Goal: Contribute content: Contribute content

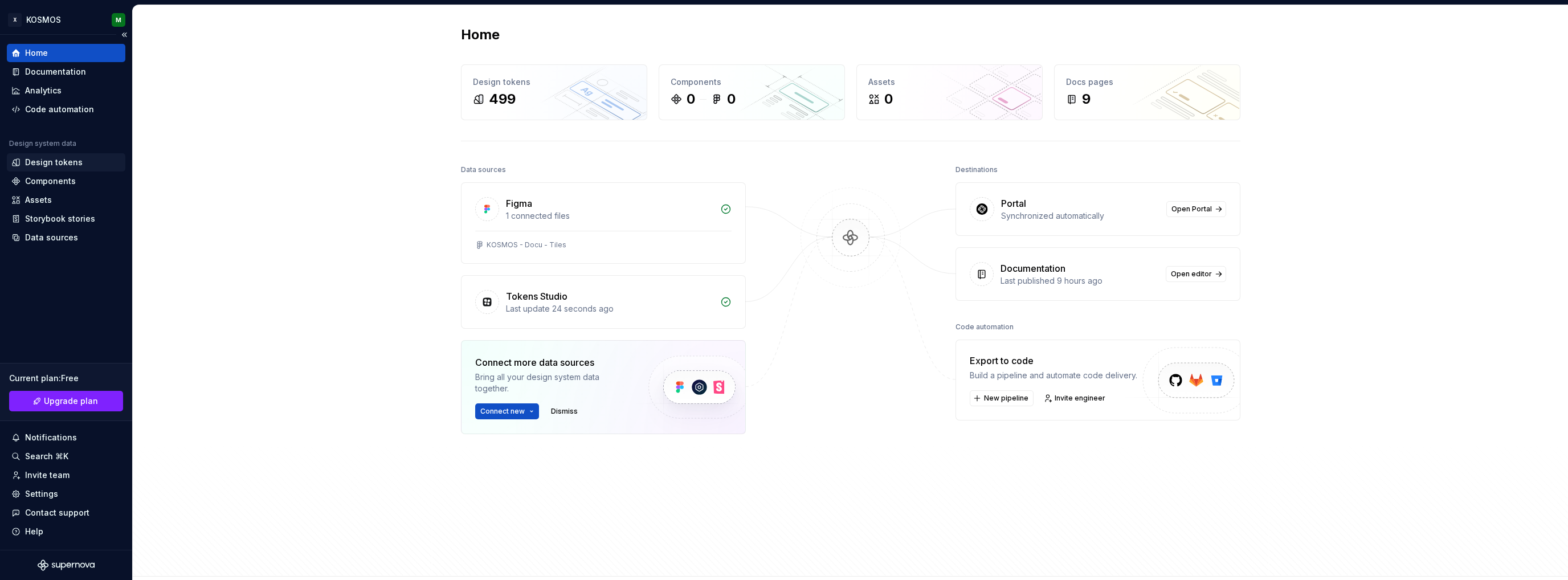
click at [58, 160] on div "Design tokens" at bounding box center [54, 163] width 57 height 11
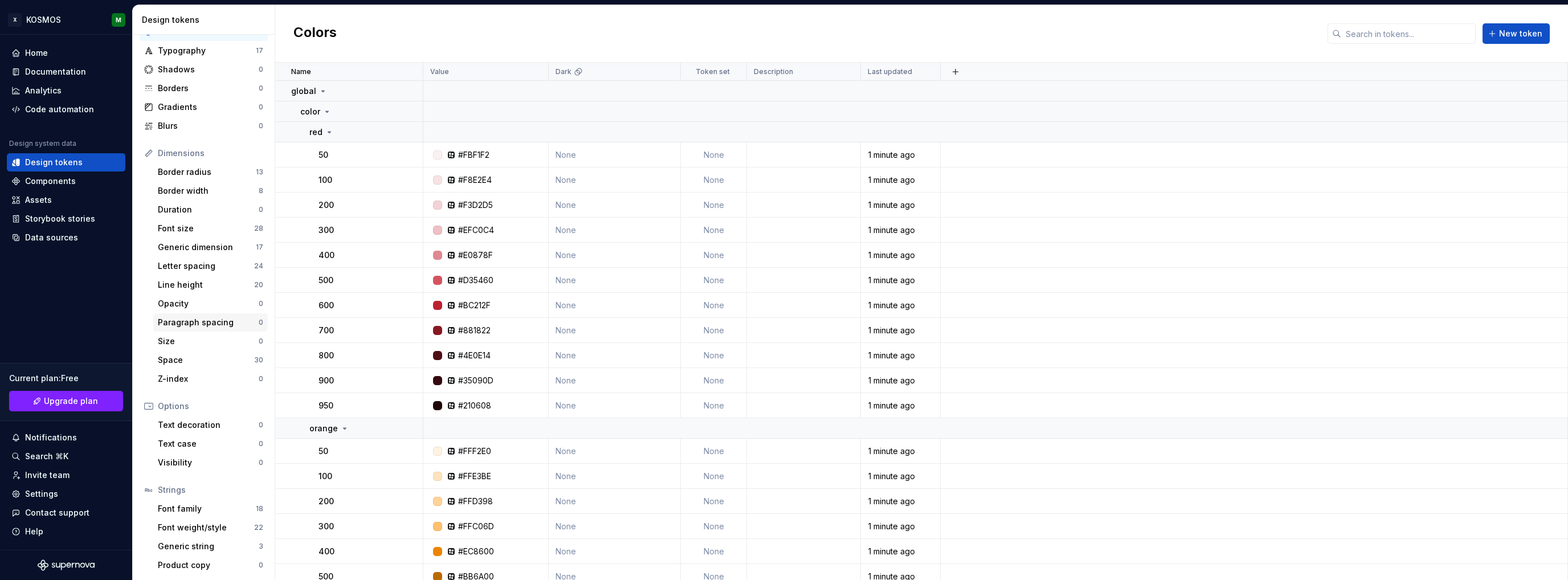
scroll to position [43, 0]
click at [237, 547] on div "Generic string" at bounding box center [208, 546] width 101 height 11
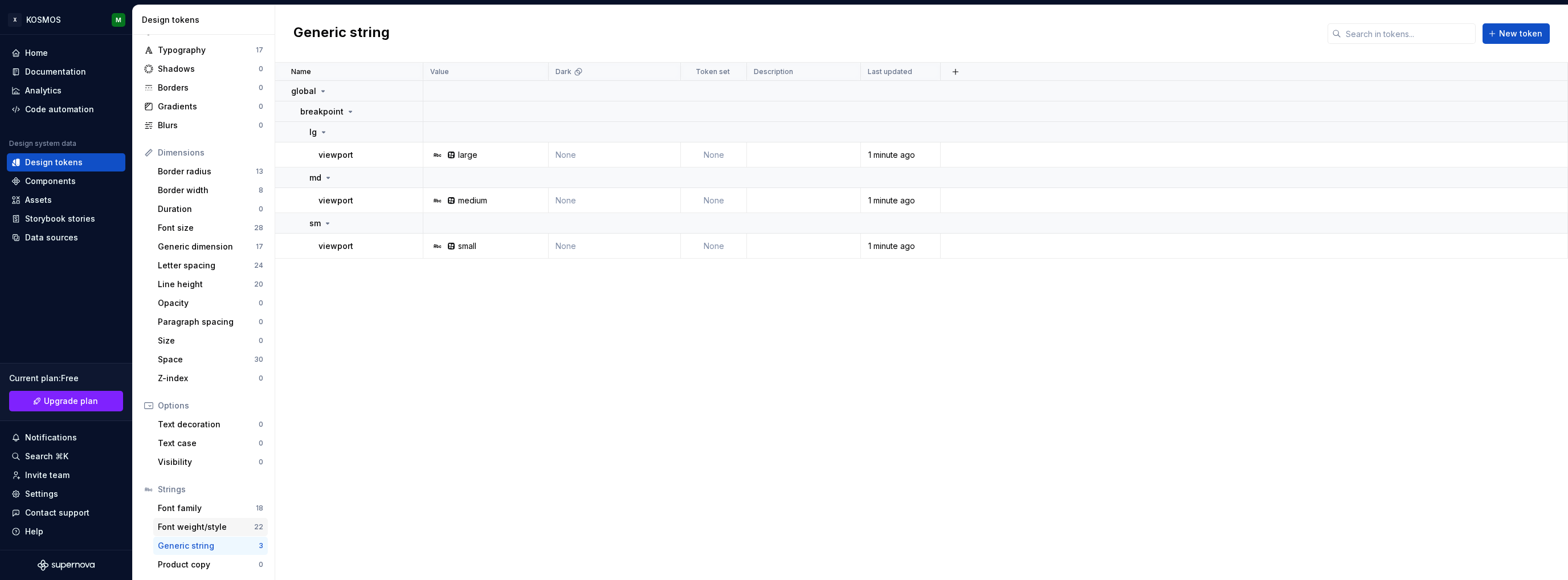
click at [217, 529] on div "Font weight/style" at bounding box center [205, 526] width 96 height 11
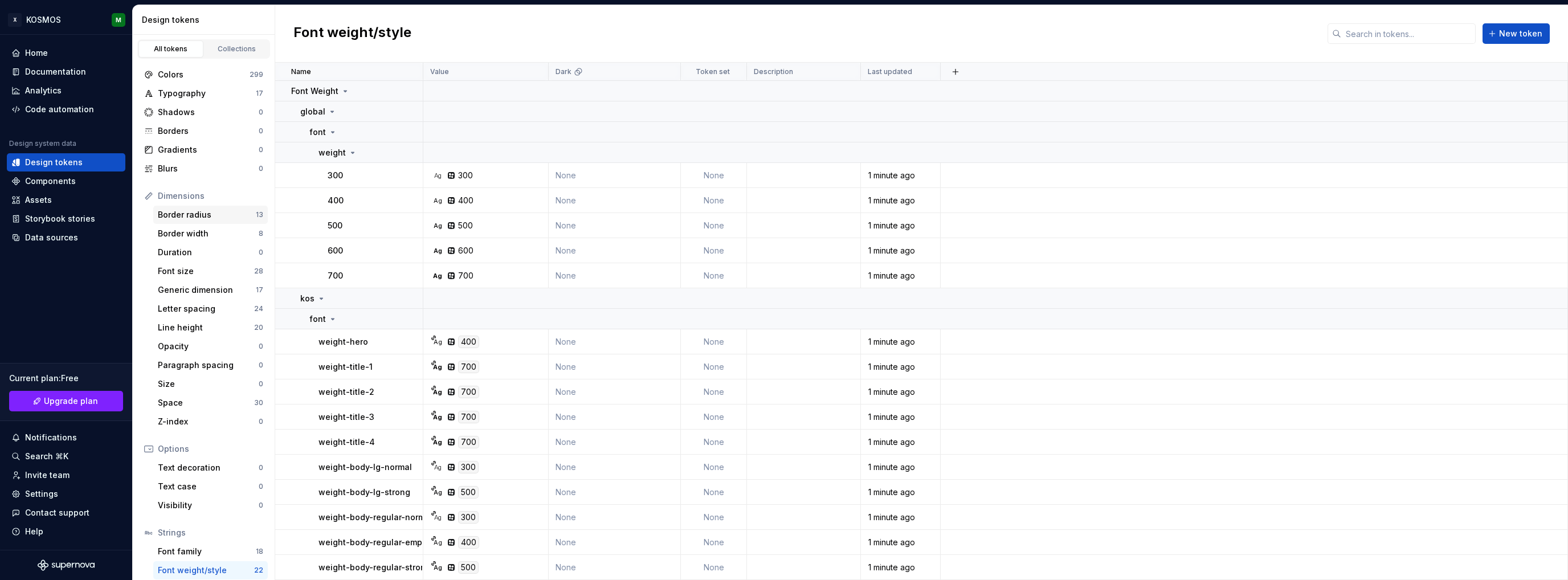
click at [194, 216] on div "Border radius" at bounding box center [207, 215] width 98 height 11
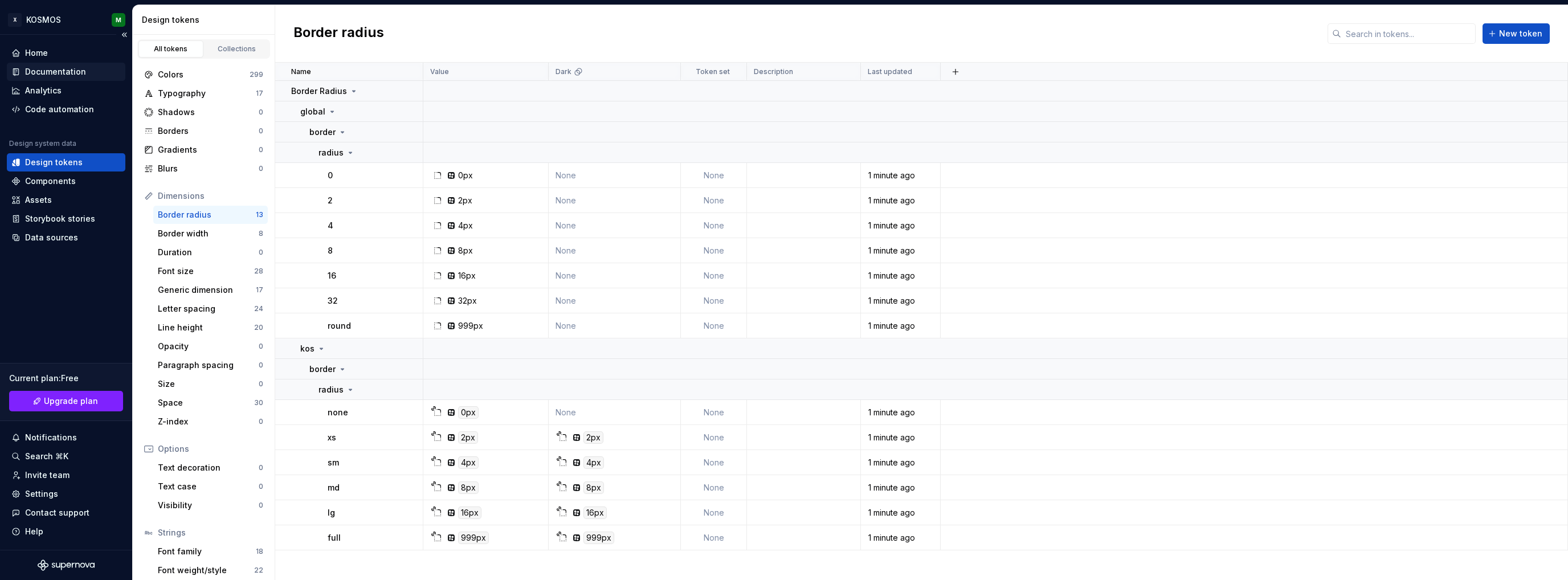
click at [40, 73] on div "Documentation" at bounding box center [55, 72] width 61 height 11
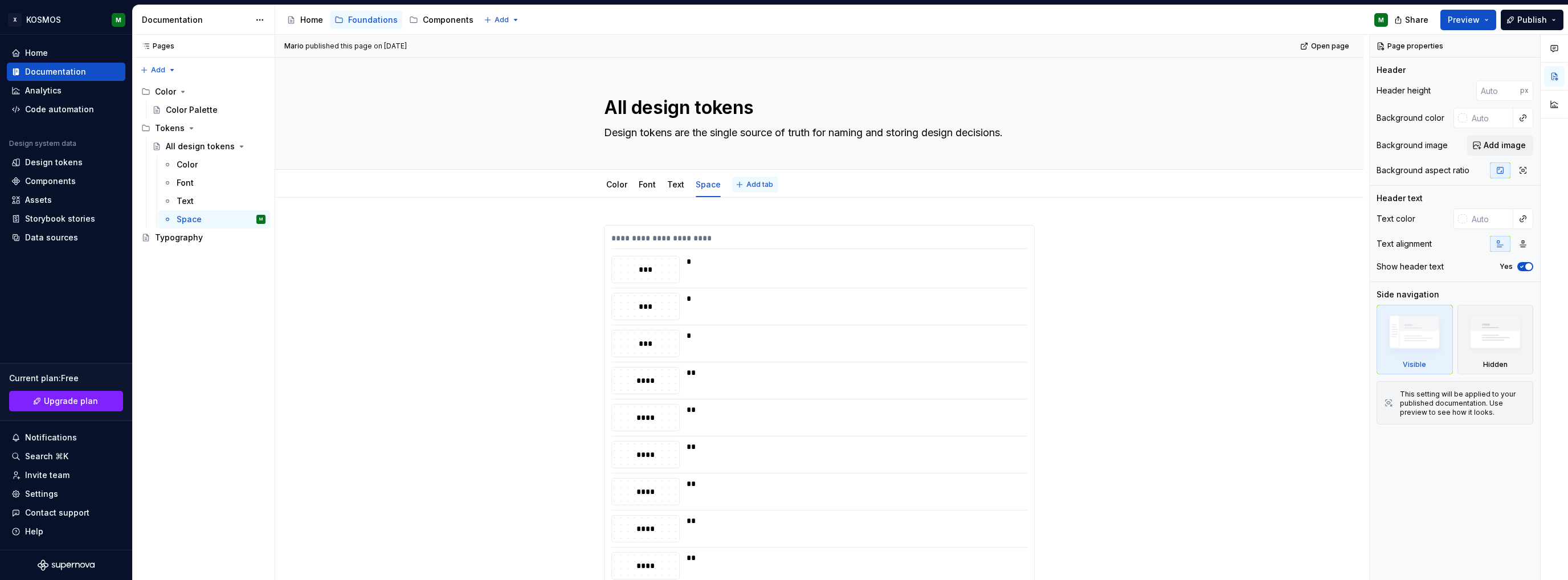
click at [746, 178] on button "Add tab" at bounding box center [755, 184] width 46 height 16
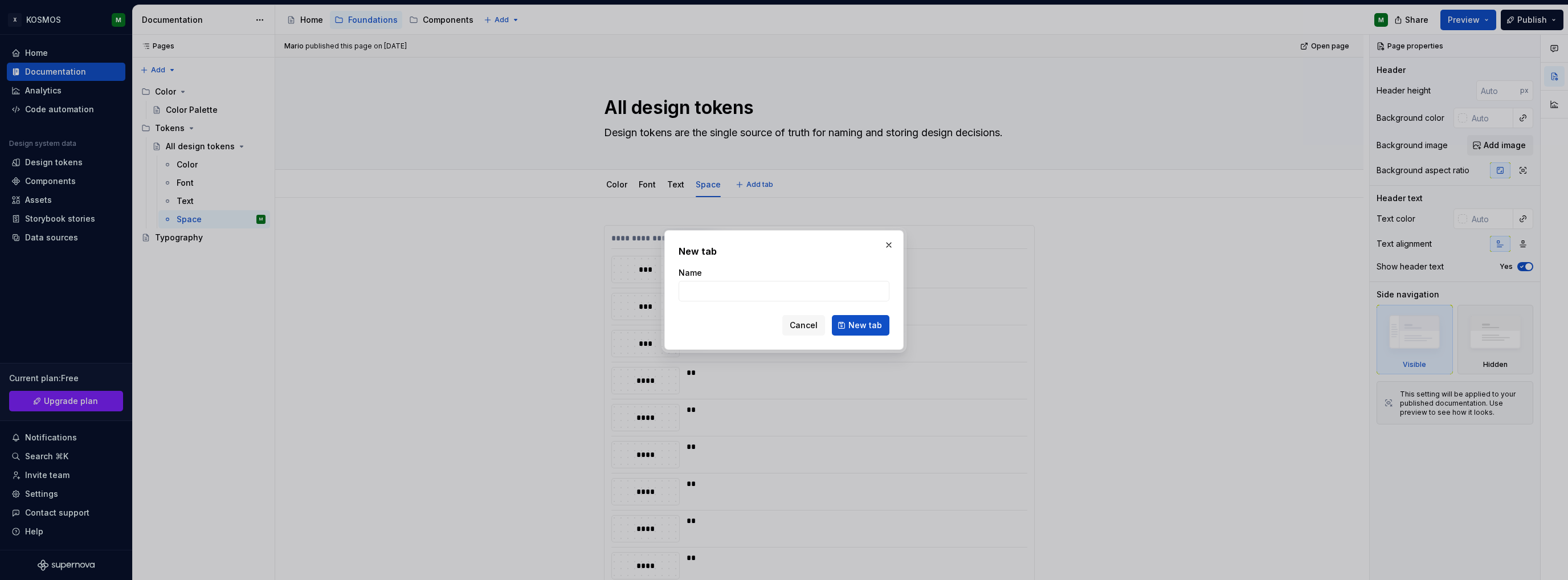
type textarea "*"
type input "Border"
click at [867, 327] on span "New tab" at bounding box center [865, 325] width 34 height 11
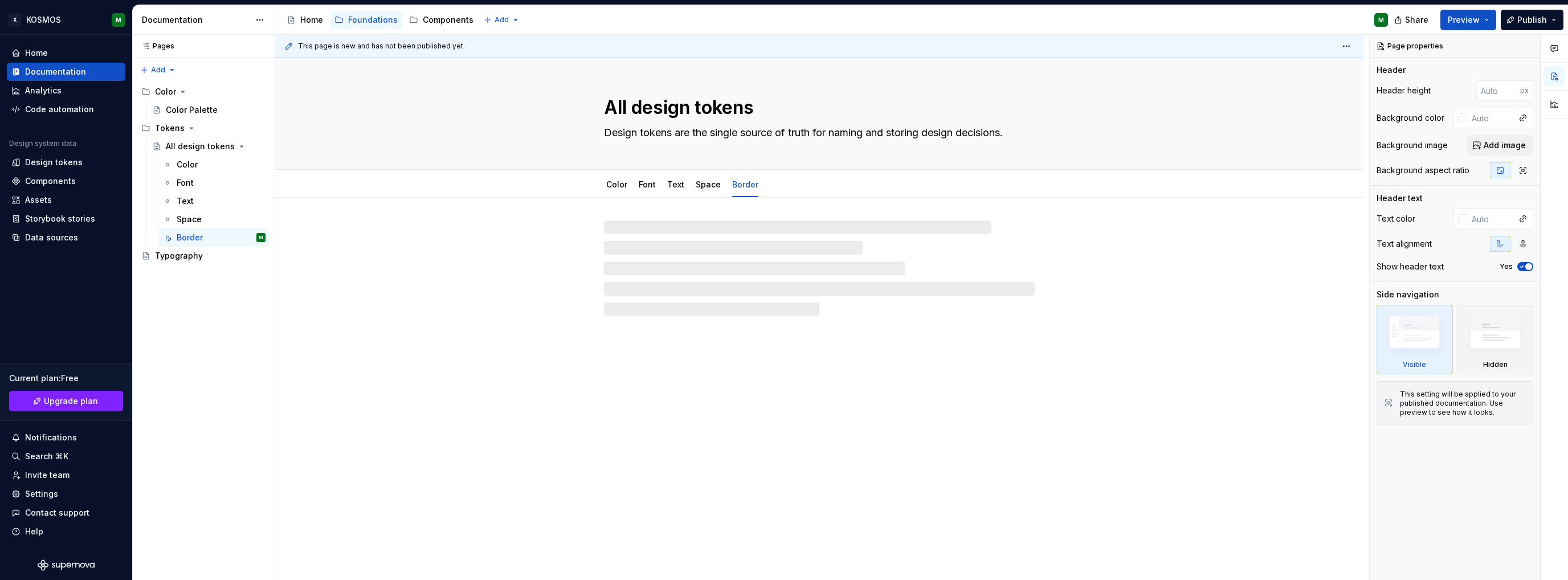
type textarea "*"
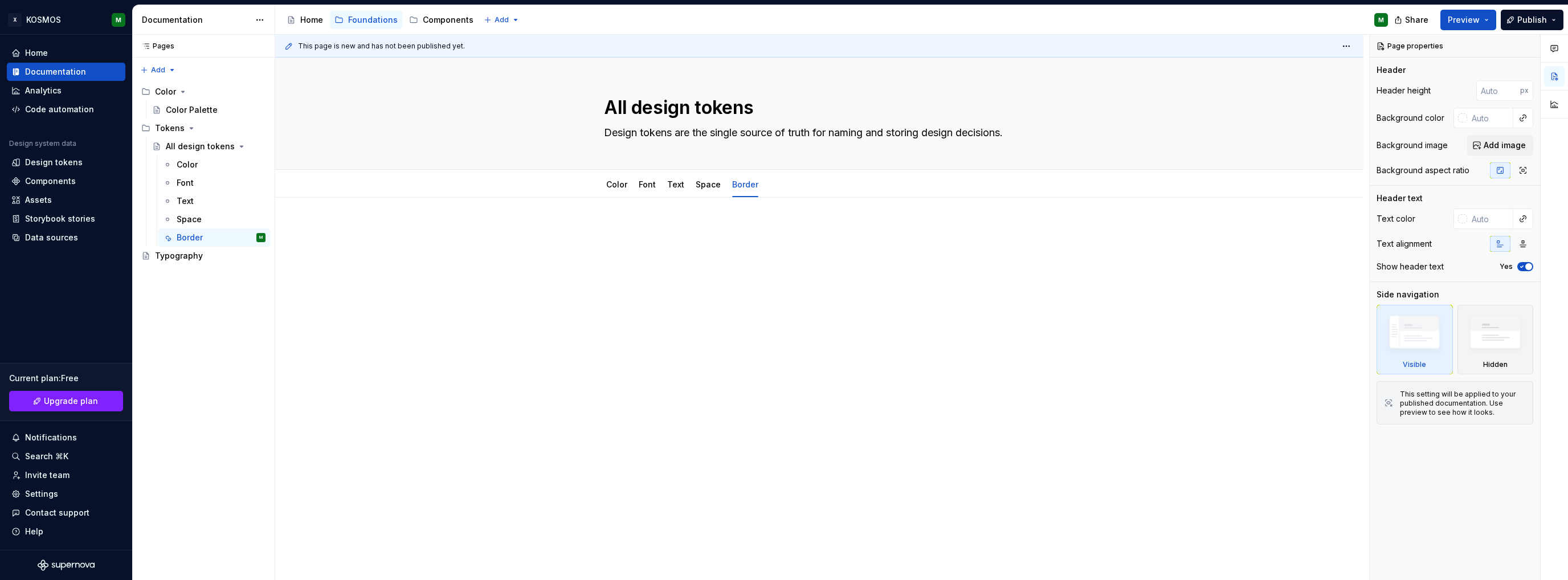
drag, startPoint x: 634, startPoint y: 217, endPoint x: 646, endPoint y: 242, distance: 27.7
click at [634, 217] on div at bounding box center [819, 326] width 1088 height 258
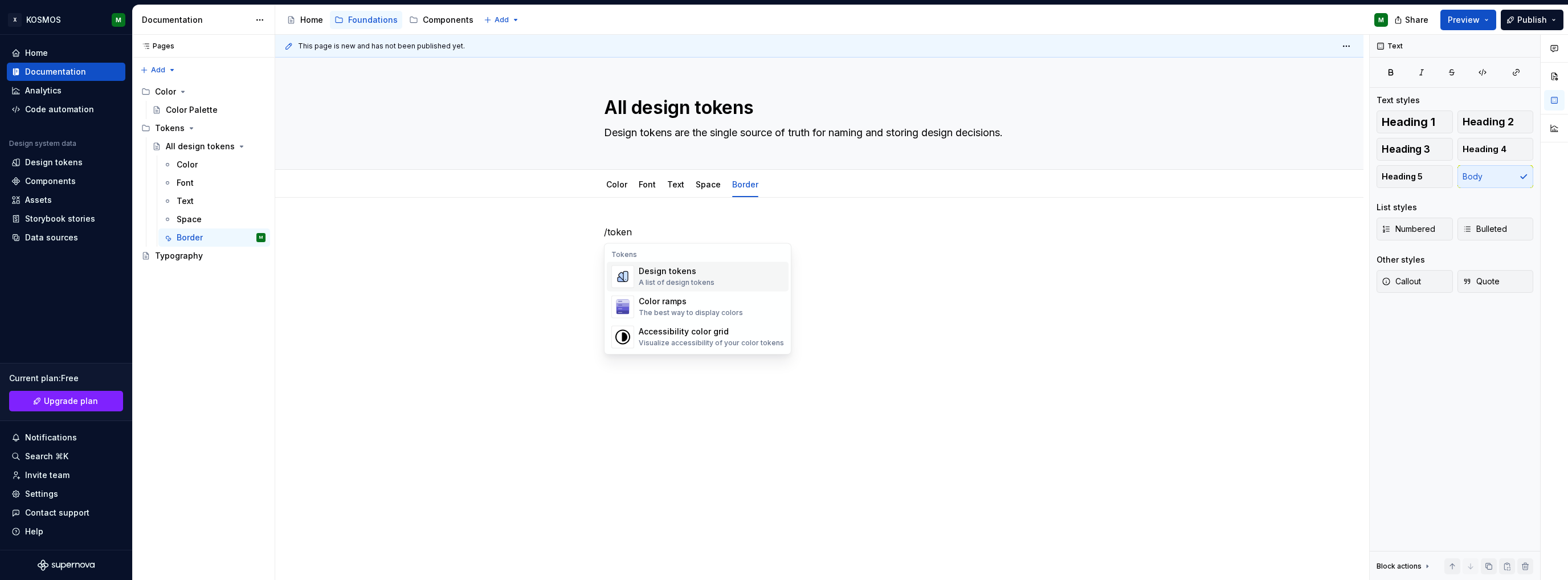
click at [678, 282] on div "A list of design tokens" at bounding box center [677, 282] width 76 height 9
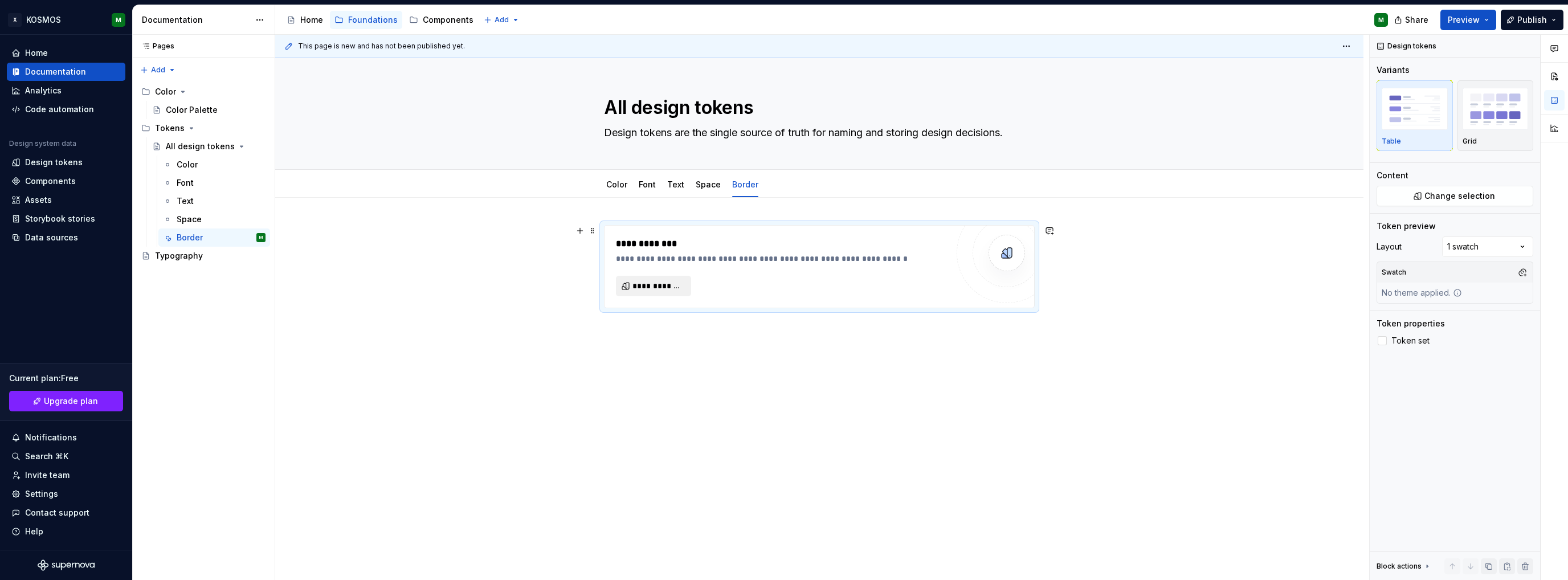
click at [638, 282] on span "**********" at bounding box center [658, 286] width 51 height 11
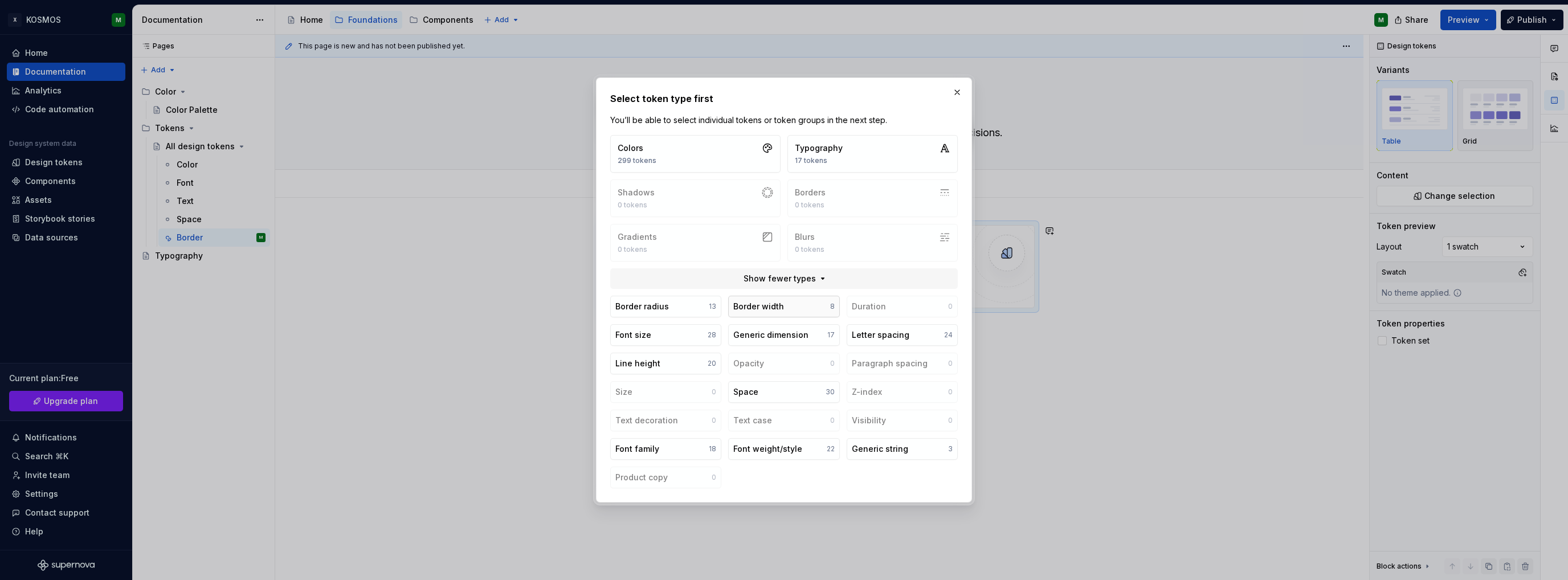
click at [761, 303] on div "Border width" at bounding box center [759, 307] width 51 height 11
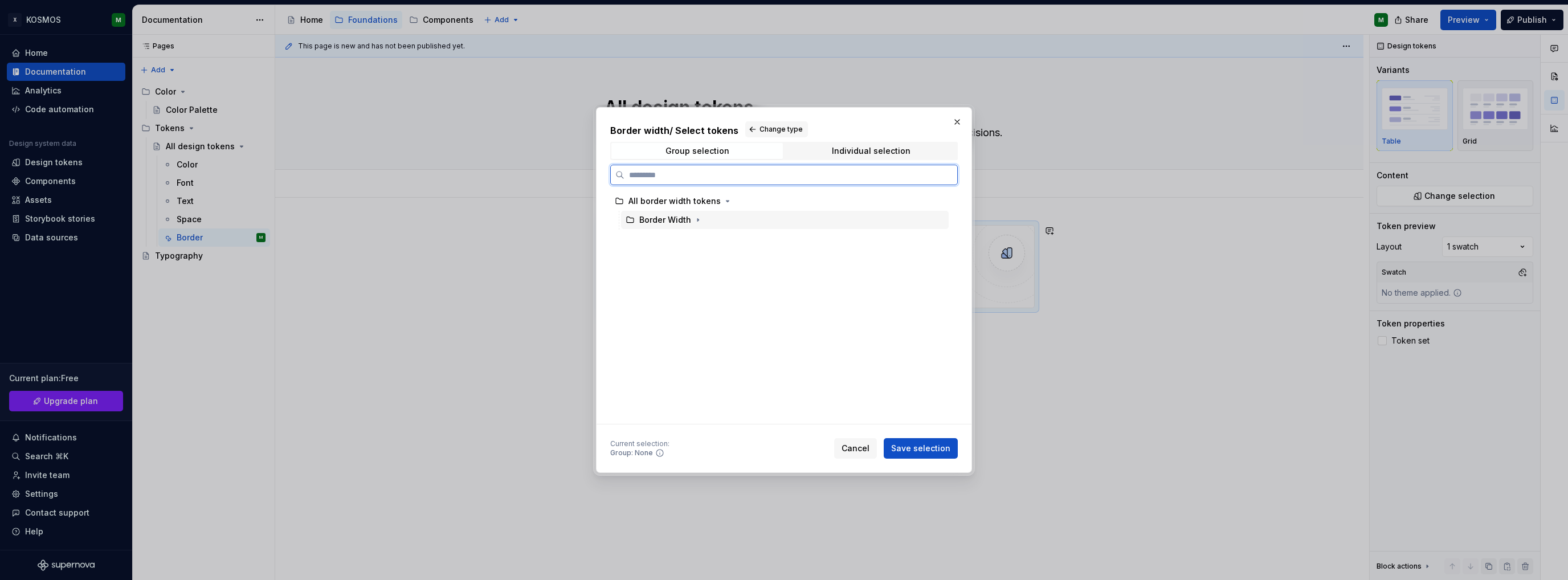
click at [671, 219] on div "Border Width" at bounding box center [664, 220] width 52 height 11
click at [698, 217] on icon "button" at bounding box center [698, 220] width 9 height 9
click at [671, 256] on icon "button" at bounding box center [671, 257] width 1 height 3
click at [692, 275] on icon "button" at bounding box center [694, 276] width 9 height 9
click at [682, 292] on div "width" at bounding box center [682, 295] width 22 height 11
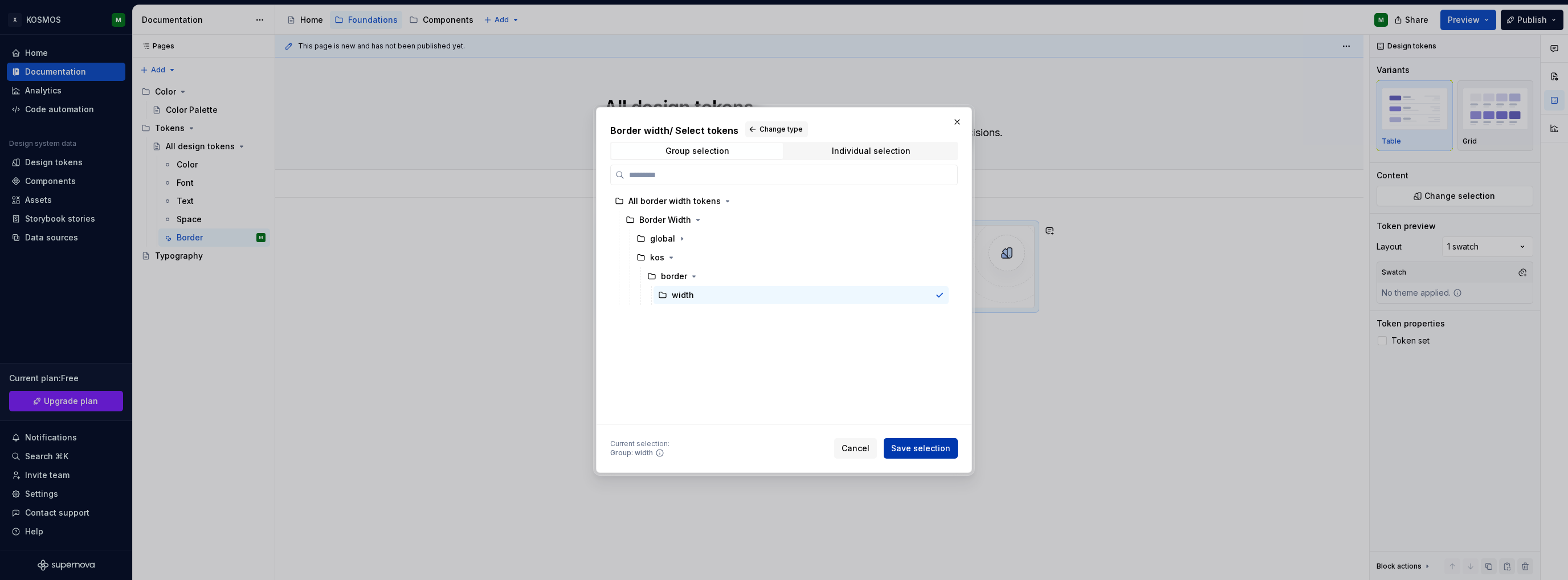
click at [912, 452] on span "Save selection" at bounding box center [920, 448] width 59 height 11
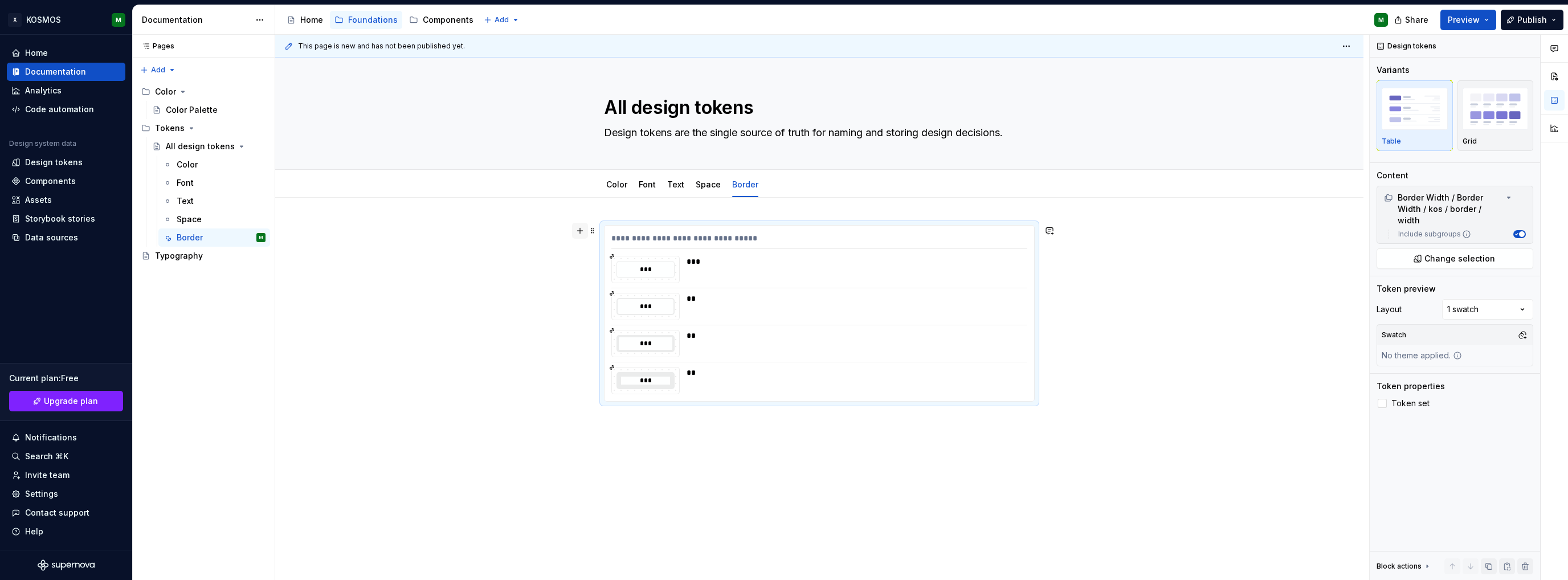
click at [582, 233] on button "button" at bounding box center [580, 230] width 16 height 16
click at [673, 530] on div "**********" at bounding box center [819, 393] width 1088 height 391
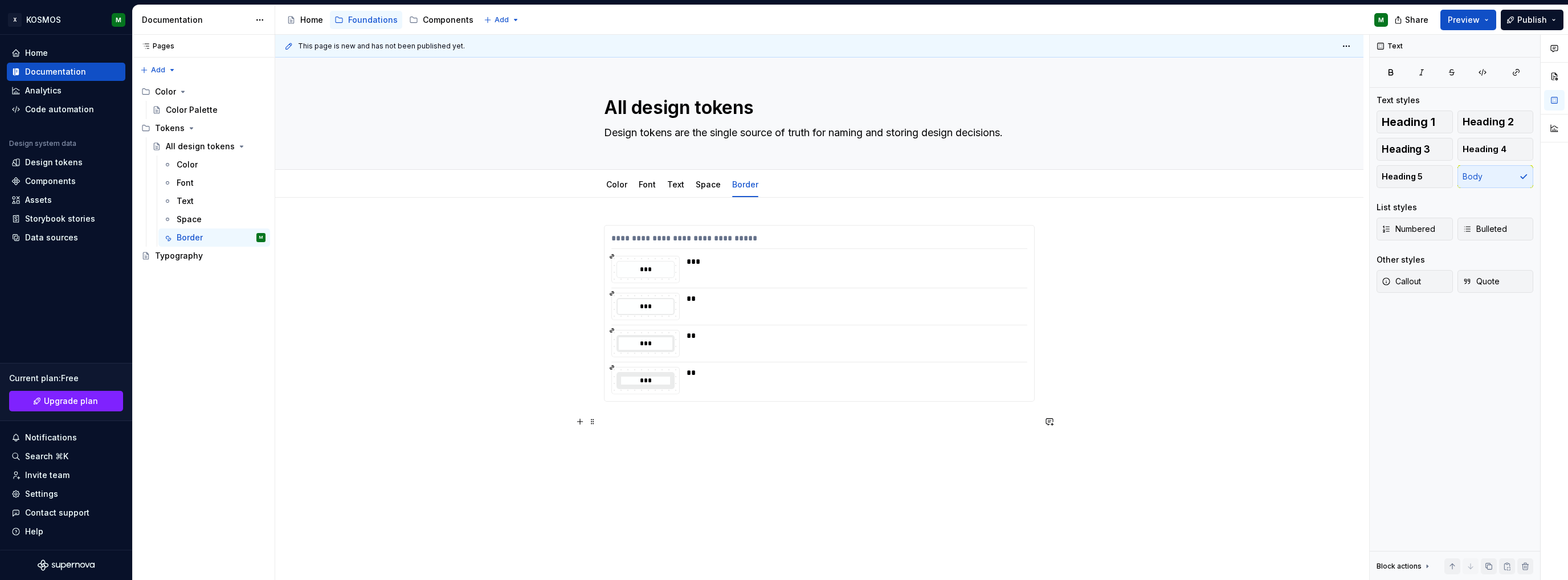
click at [613, 426] on p at bounding box center [819, 421] width 430 height 13
click at [615, 419] on p "Width" at bounding box center [819, 421] width 430 height 13
click at [673, 402] on button "button" at bounding box center [675, 400] width 16 height 16
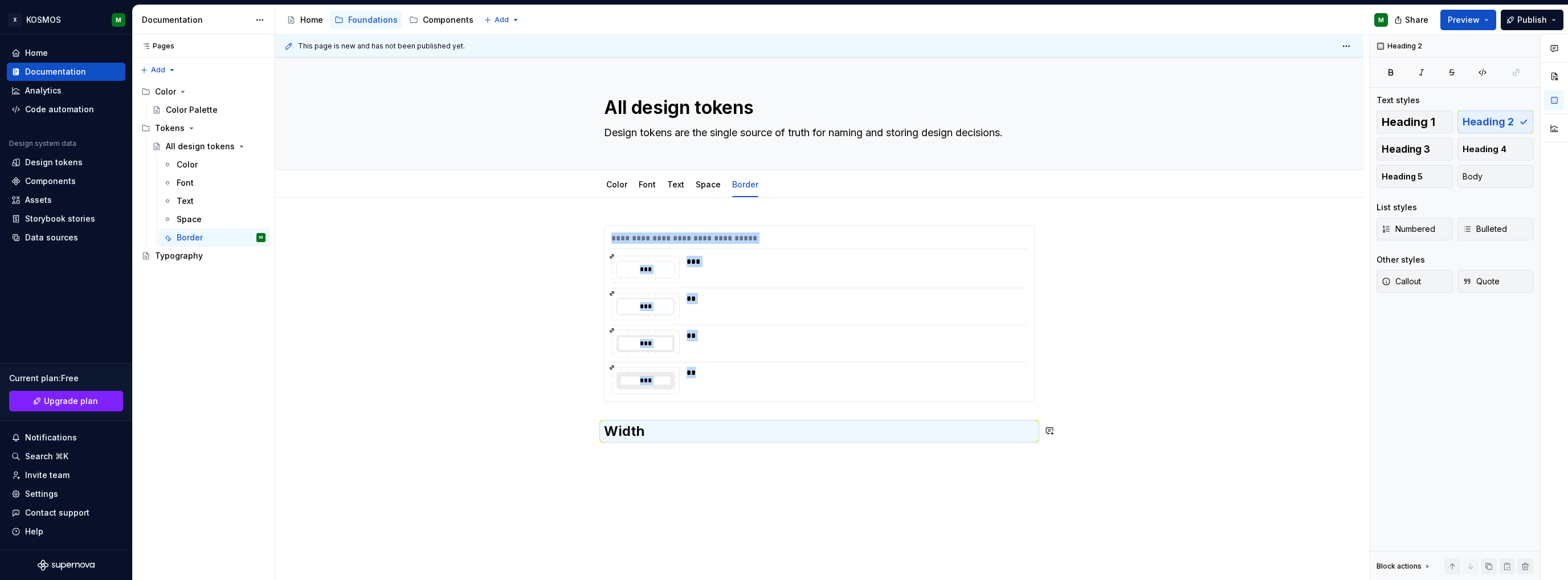
click at [666, 465] on div "**********" at bounding box center [819, 412] width 1088 height 430
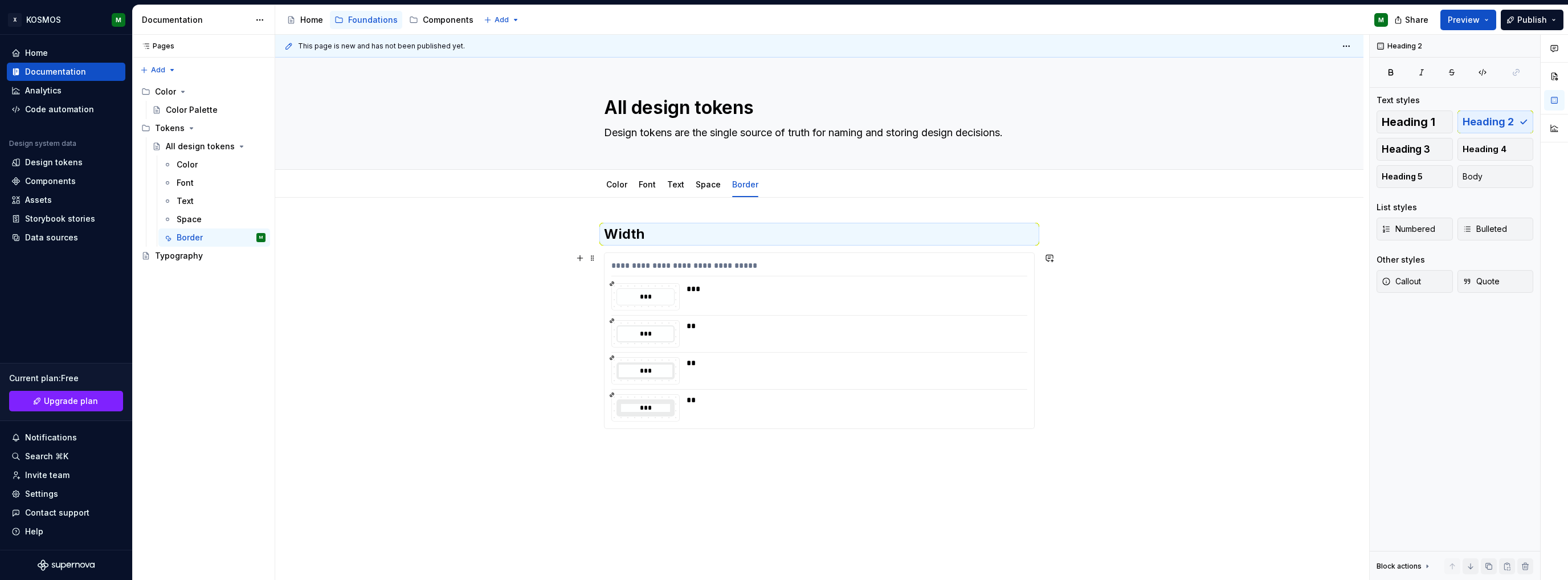
drag, startPoint x: 703, startPoint y: 477, endPoint x: 617, endPoint y: 450, distance: 90.1
click at [703, 477] on div "**********" at bounding box center [822, 307] width 1094 height 546
click at [604, 449] on p at bounding box center [819, 449] width 430 height 13
click at [613, 451] on p "Radius" at bounding box center [819, 449] width 430 height 13
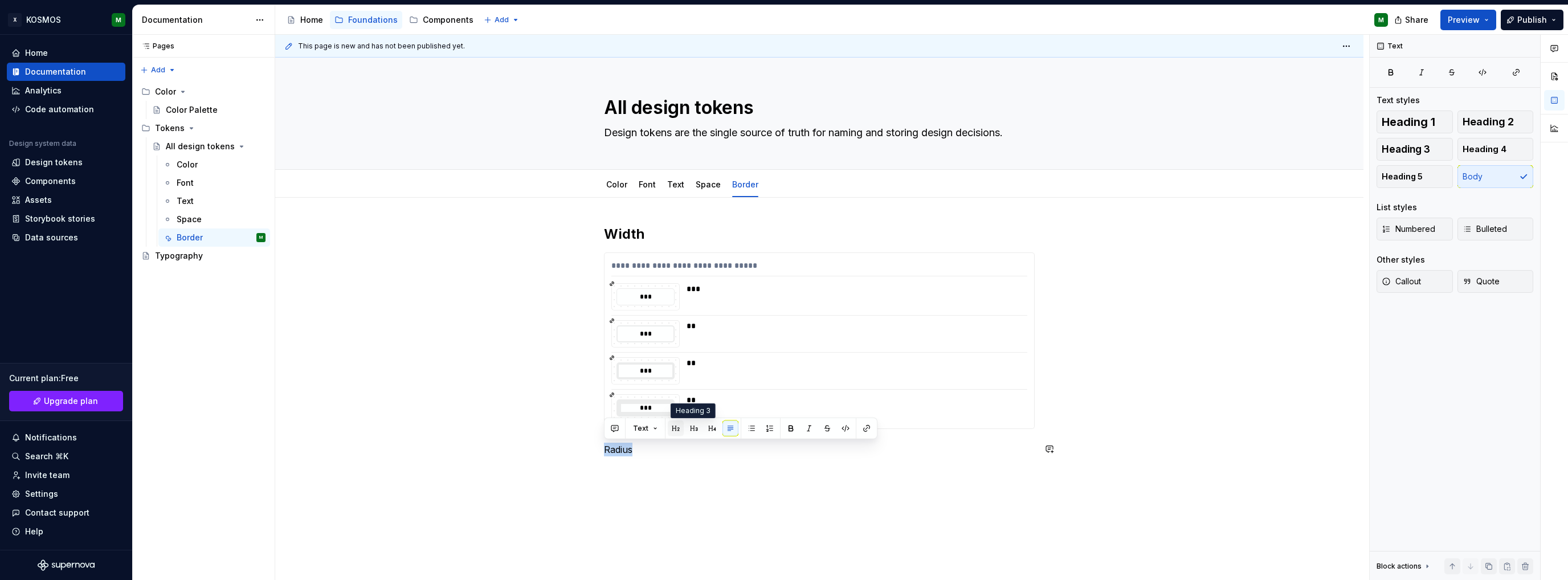
click at [670, 425] on button "button" at bounding box center [675, 428] width 16 height 16
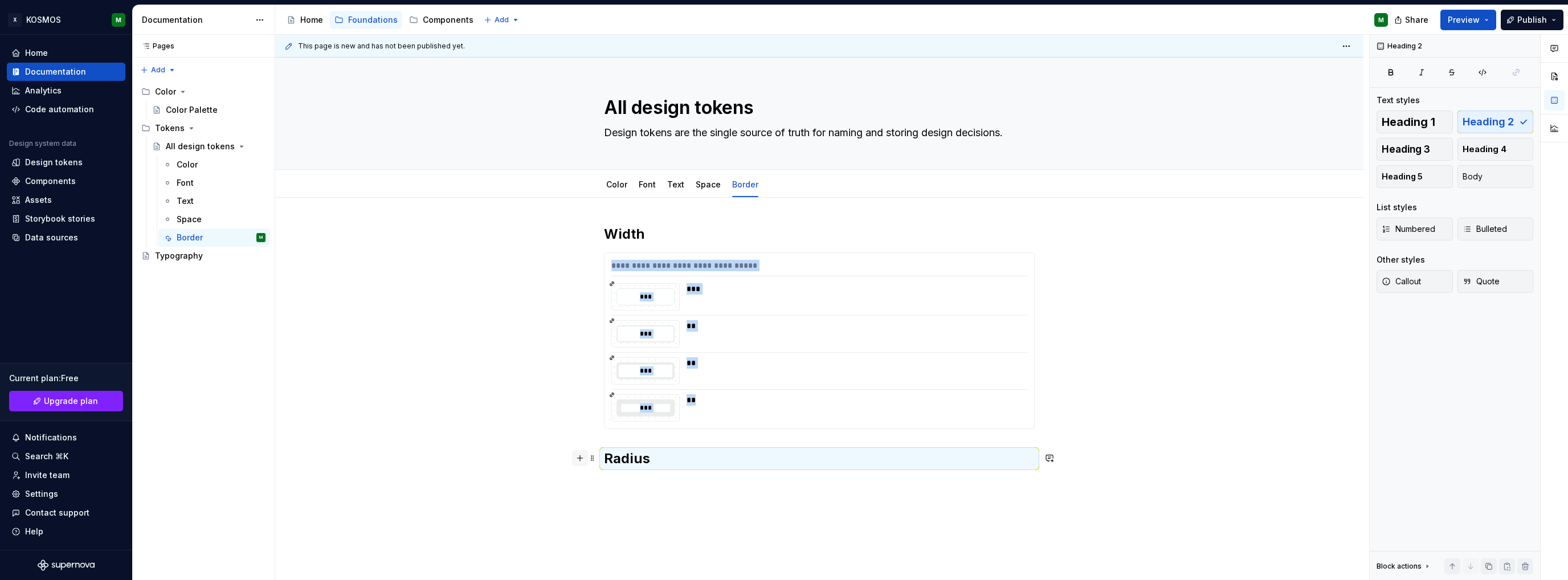
click at [575, 458] on button "button" at bounding box center [580, 458] width 16 height 16
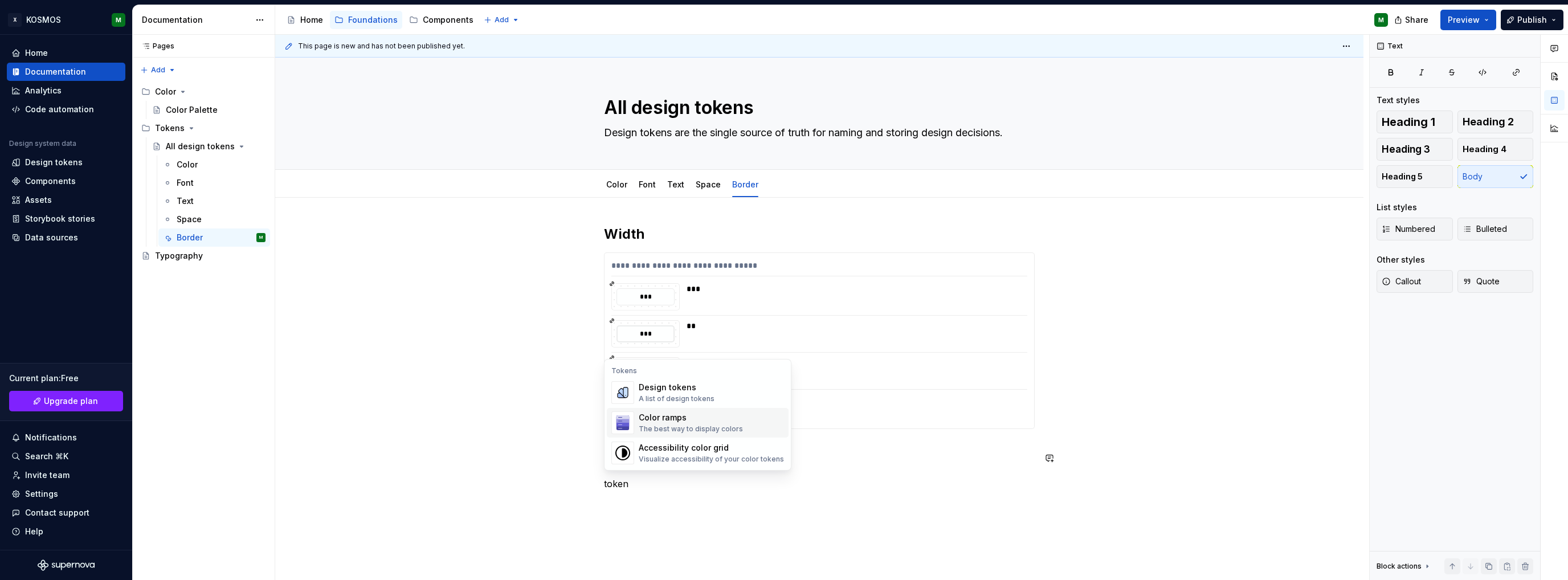
click at [677, 387] on div "Design tokens" at bounding box center [677, 388] width 76 height 11
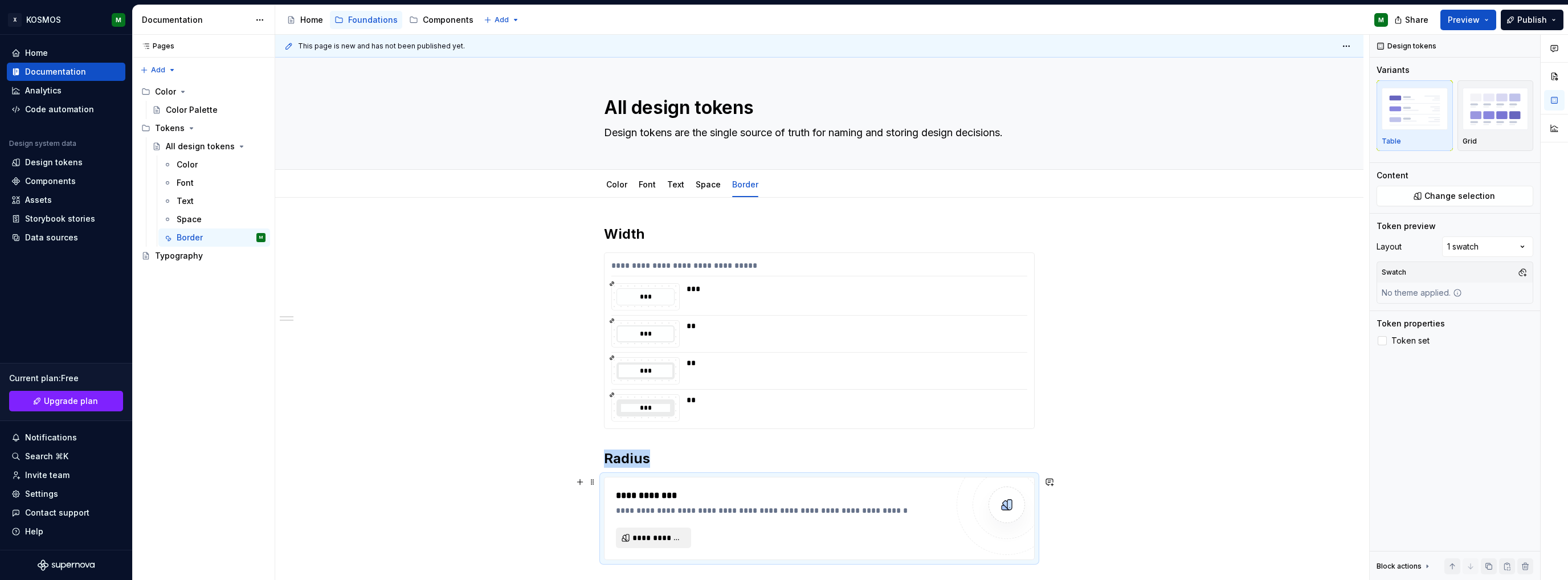
click at [657, 536] on span "**********" at bounding box center [658, 537] width 51 height 11
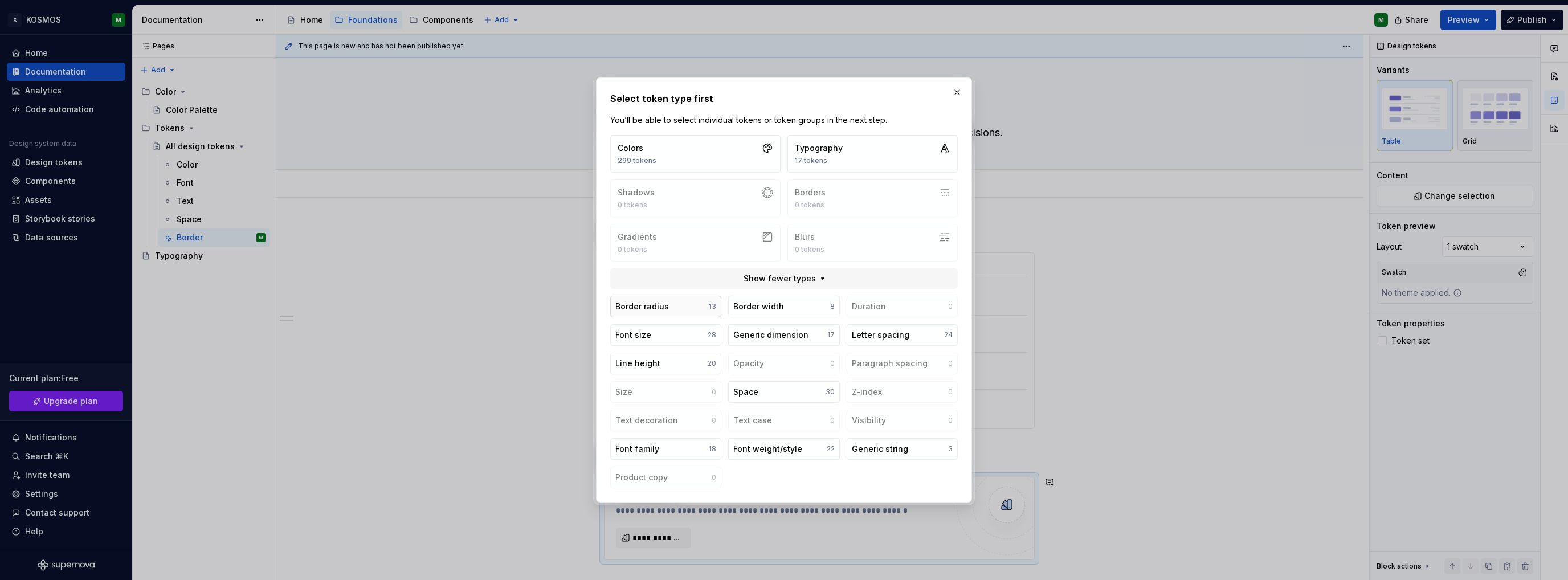
click at [678, 312] on button "Border radius 13" at bounding box center [666, 307] width 111 height 22
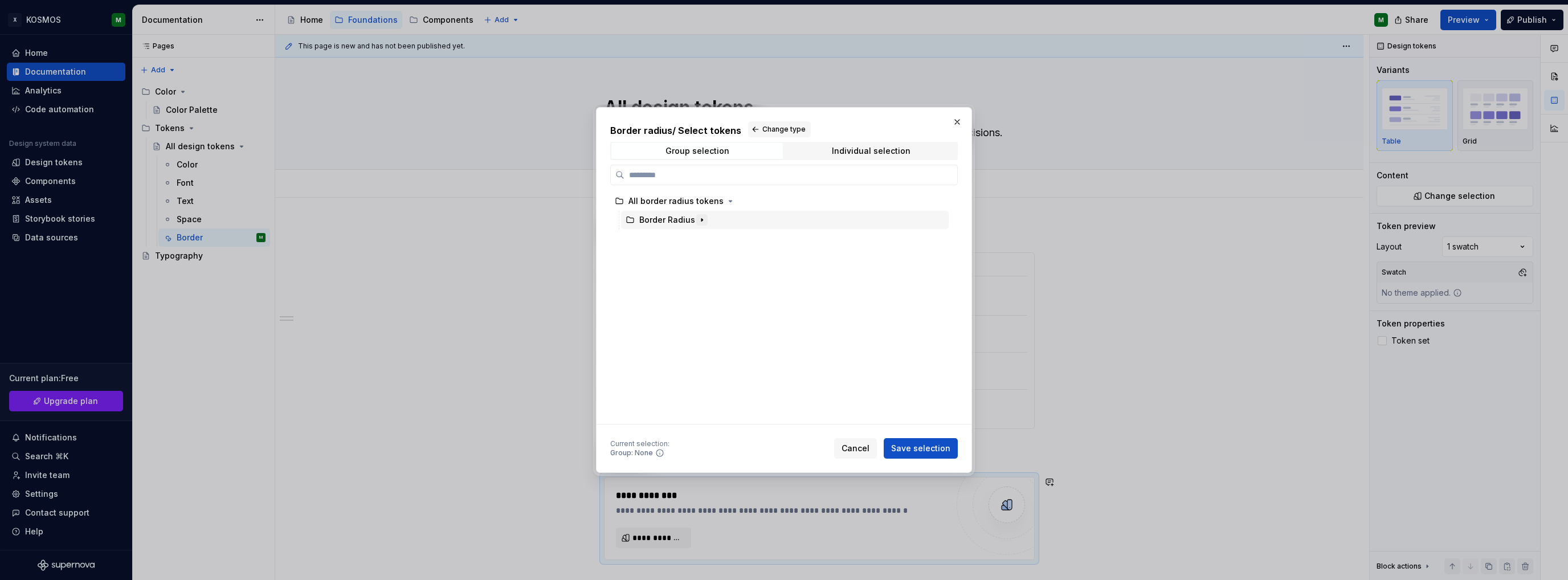
click at [699, 222] on icon "button" at bounding box center [702, 220] width 9 height 9
click at [671, 258] on icon "button" at bounding box center [671, 257] width 9 height 9
click at [692, 279] on icon "button" at bounding box center [694, 276] width 9 height 9
click at [692, 297] on div "radius" at bounding box center [684, 295] width 25 height 11
click at [917, 450] on span "Save selection" at bounding box center [920, 448] width 59 height 11
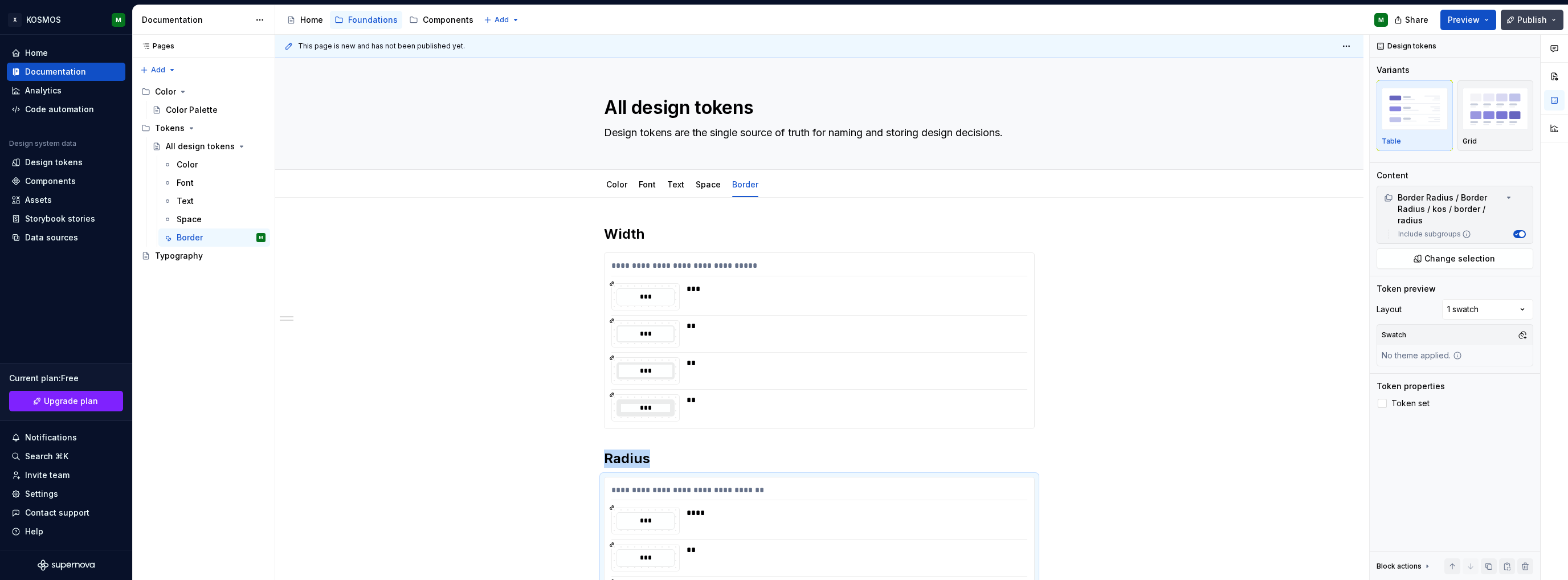
click at [1522, 17] on span "Publish" at bounding box center [1532, 20] width 29 height 11
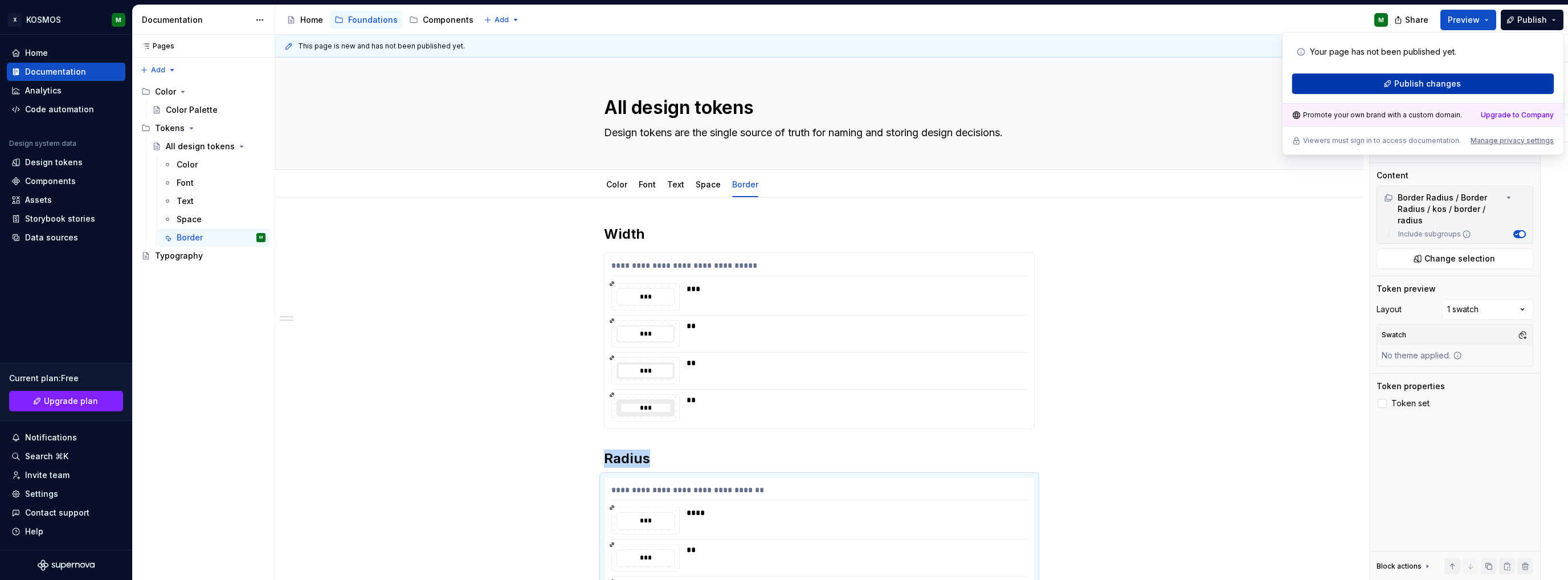
click at [1374, 82] on button "Publish changes" at bounding box center [1422, 83] width 262 height 20
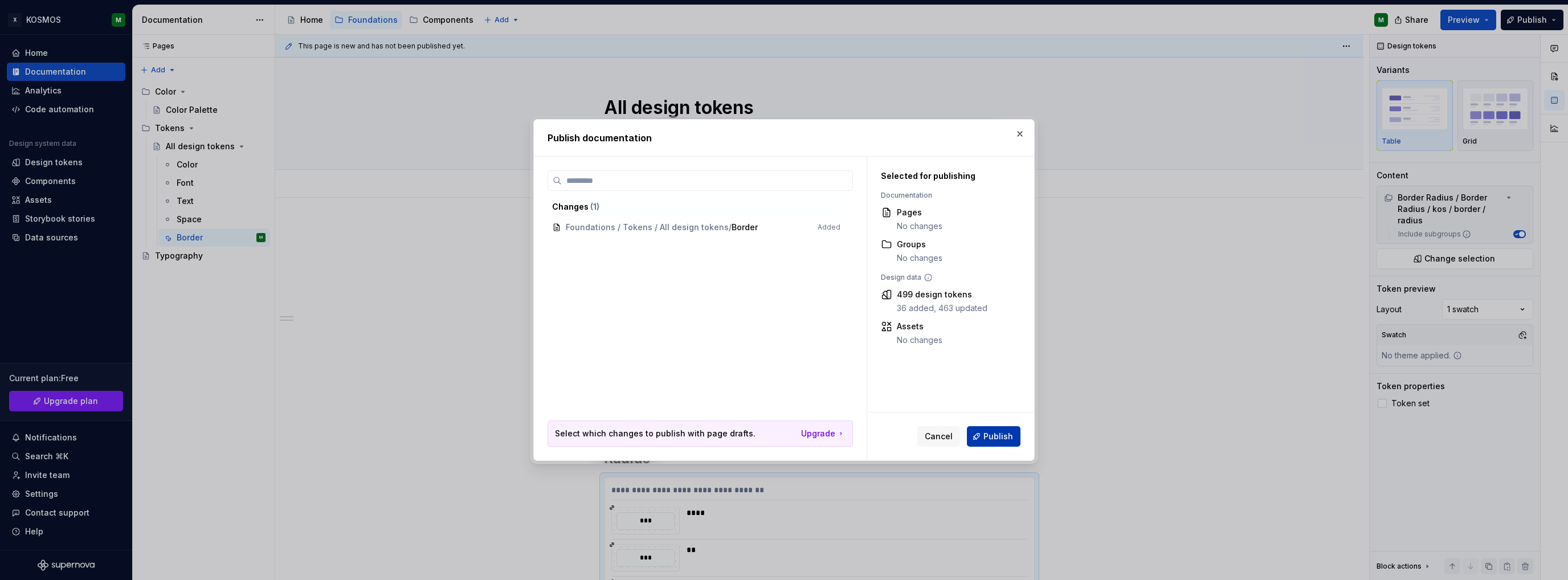
click at [1004, 439] on span "Publish" at bounding box center [998, 436] width 29 height 11
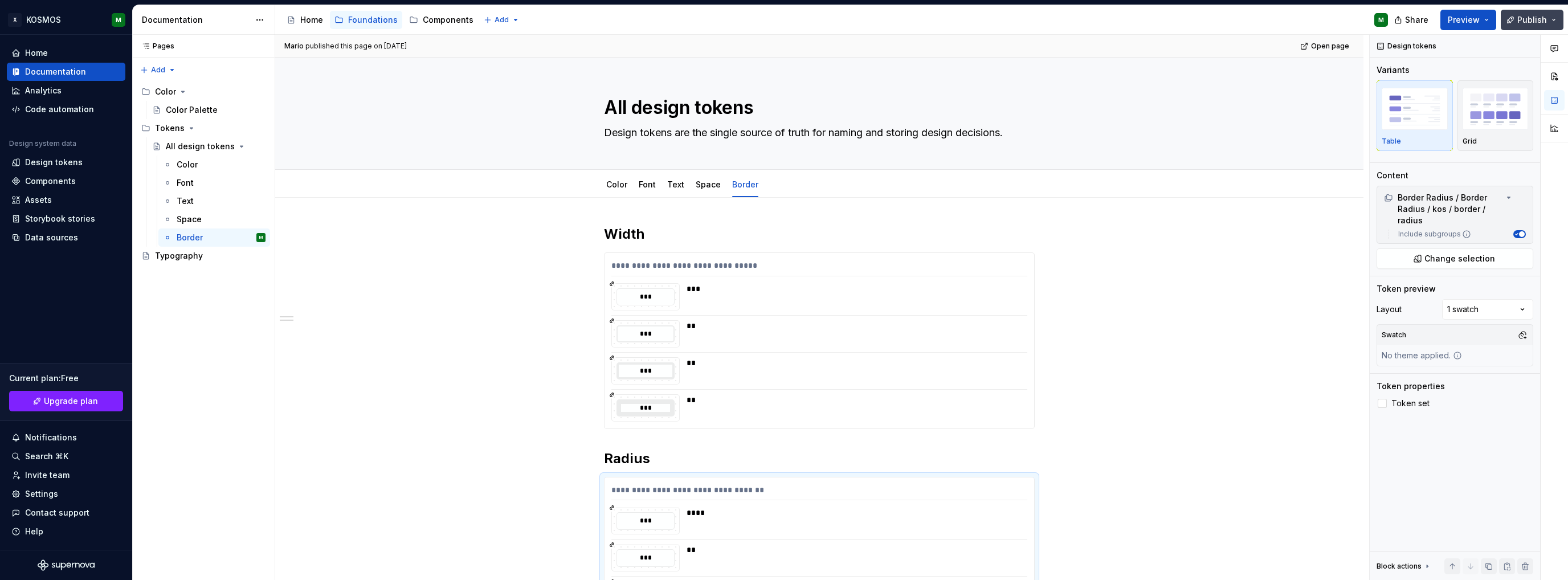
click at [1546, 20] on span "Publish" at bounding box center [1532, 20] width 29 height 11
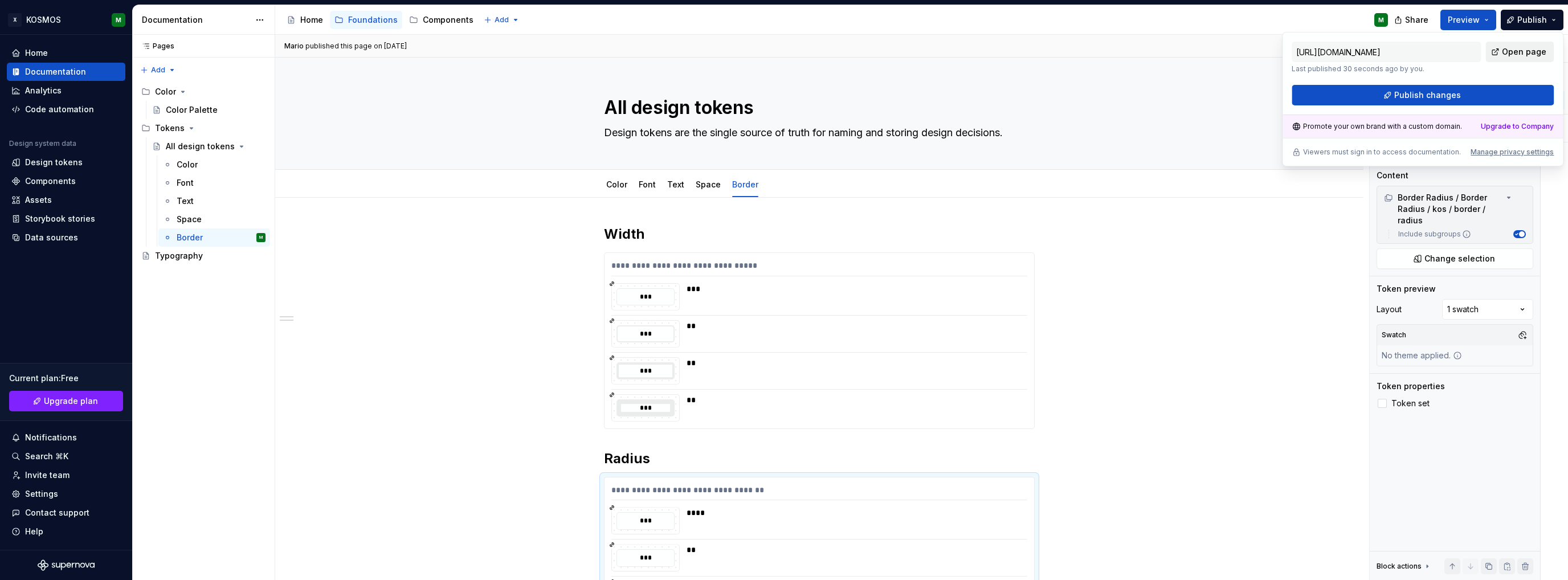
click at [1507, 54] on span "Open page" at bounding box center [1524, 52] width 45 height 11
type textarea "*"
